Goal: Information Seeking & Learning: Find specific fact

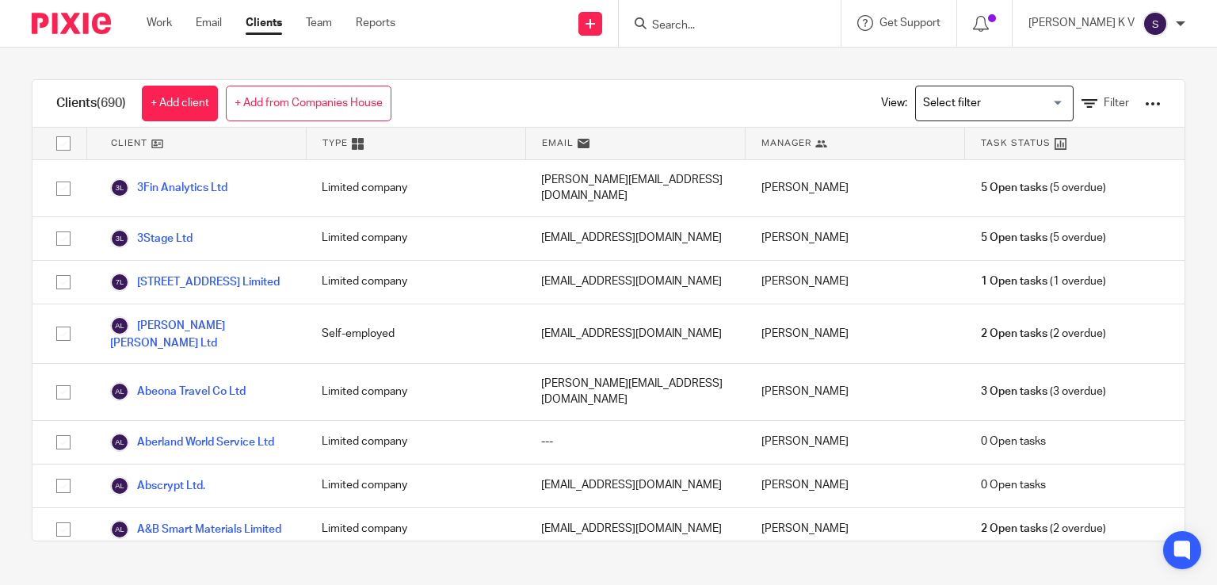
click at [716, 25] on input "Search" at bounding box center [722, 26] width 143 height 14
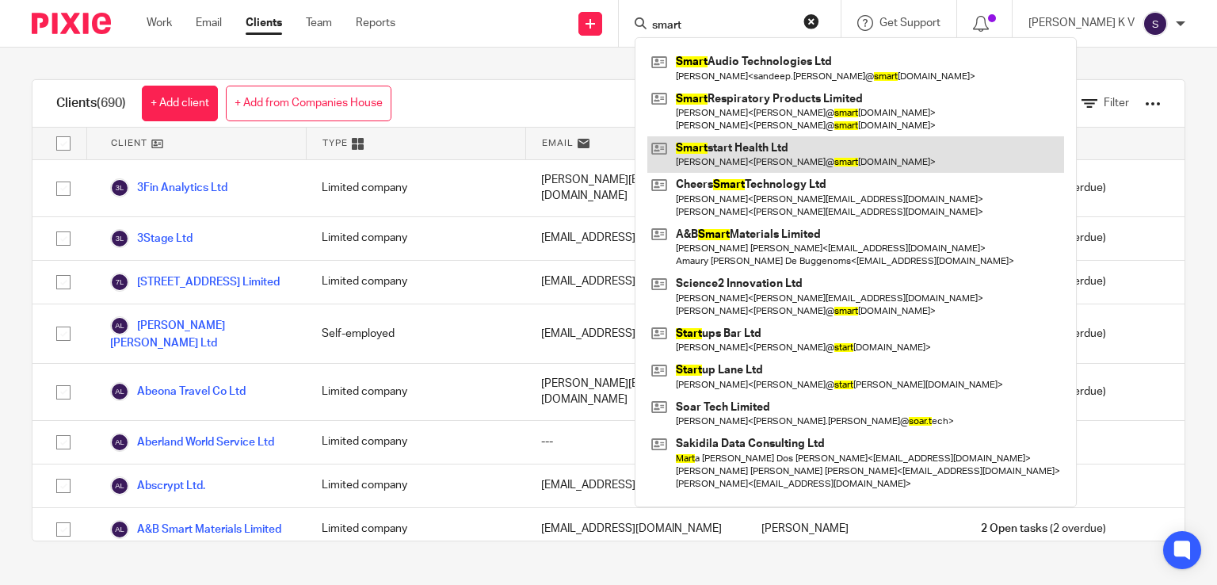
type input "smart"
click at [803, 156] on link at bounding box center [855, 154] width 417 height 36
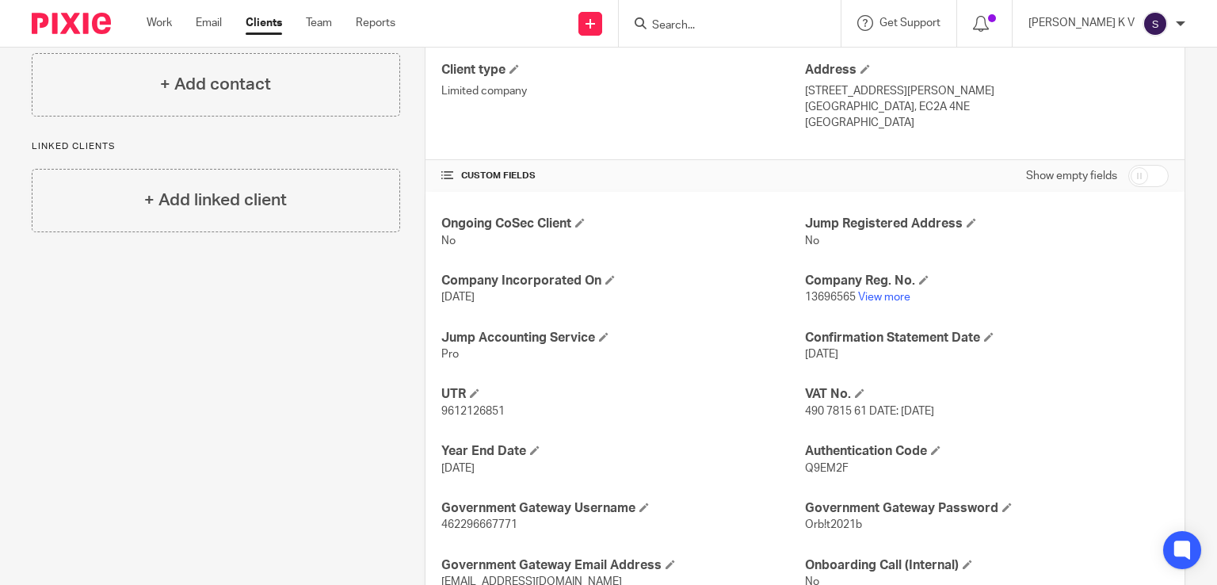
scroll to position [534, 0]
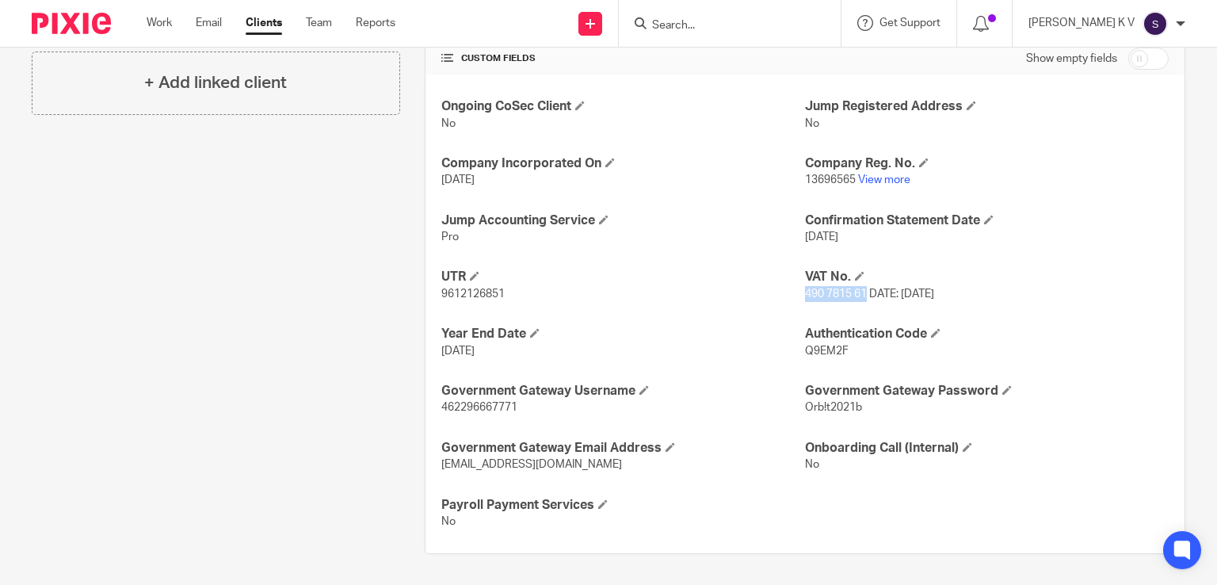
drag, startPoint x: 796, startPoint y: 292, endPoint x: 861, endPoint y: 292, distance: 64.2
click at [861, 292] on span "490 7815 61 DATE: 01-05-2025" at bounding box center [869, 293] width 129 height 11
copy span "490 7815 61"
click at [885, 177] on link "View more" at bounding box center [884, 179] width 52 height 11
